Goal: Task Accomplishment & Management: Use online tool/utility

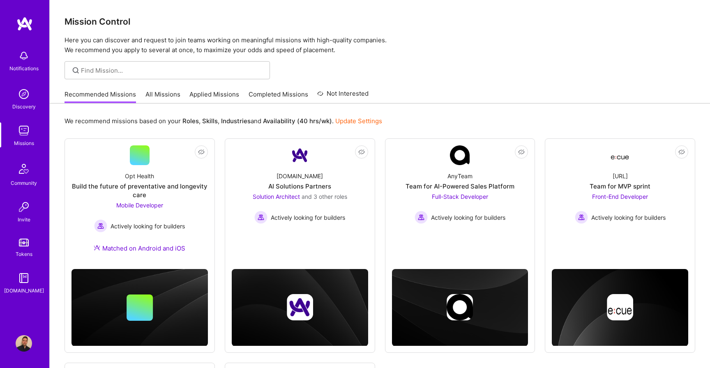
click at [168, 92] on link "All Missions" at bounding box center [162, 97] width 35 height 14
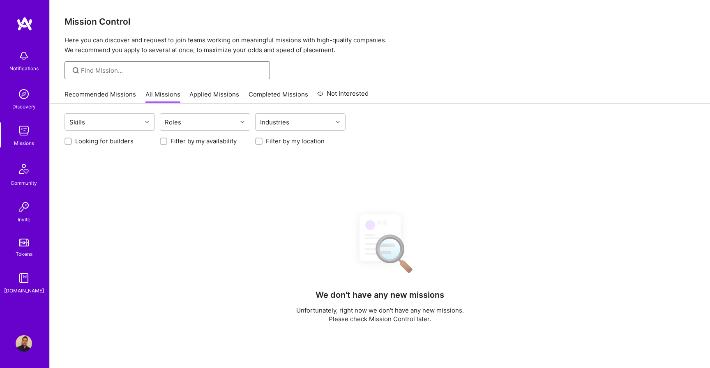
click at [171, 71] on input at bounding box center [172, 70] width 183 height 9
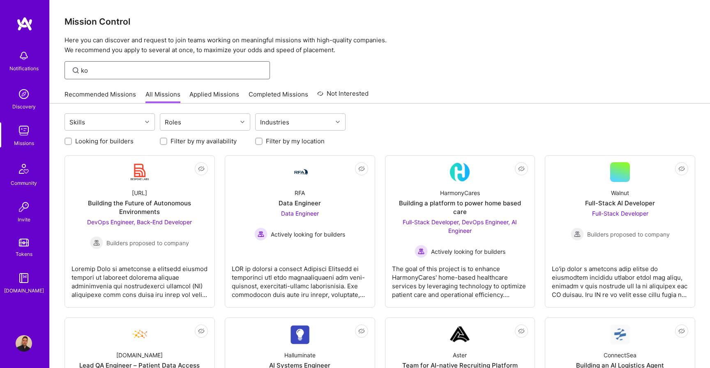
type input "k"
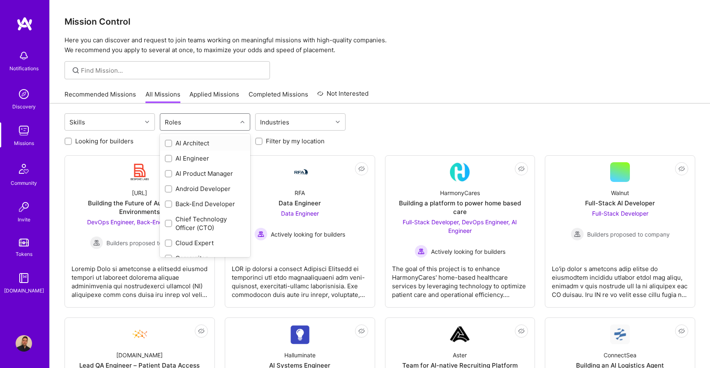
click at [184, 115] on div "Roles" at bounding box center [198, 122] width 77 height 16
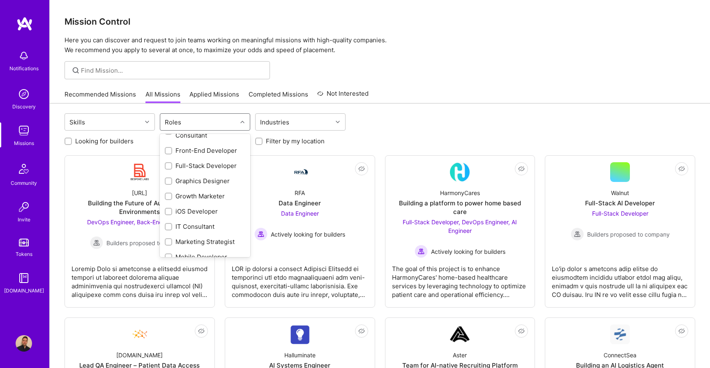
scroll to position [198, 0]
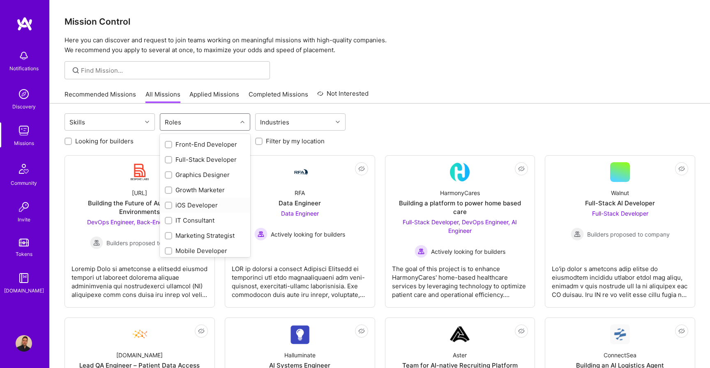
click at [201, 202] on div "iOS Developer" at bounding box center [205, 205] width 80 height 9
checkbox input "true"
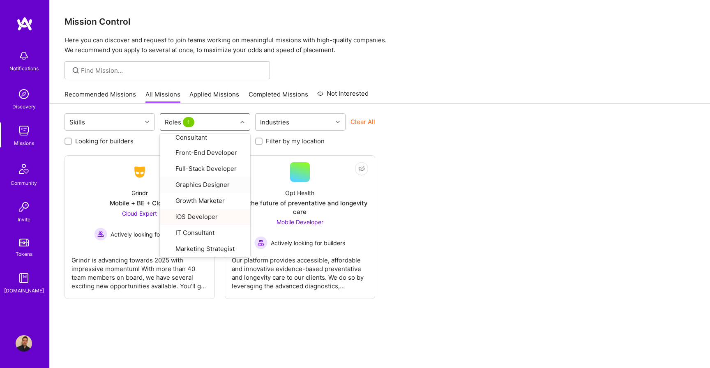
click at [479, 195] on div "Not Interested Grindr Mobile + BE + Cloud Cloud Expert Actively looking for bui…" at bounding box center [379, 227] width 630 height 144
